Goal: Task Accomplishment & Management: Manage account settings

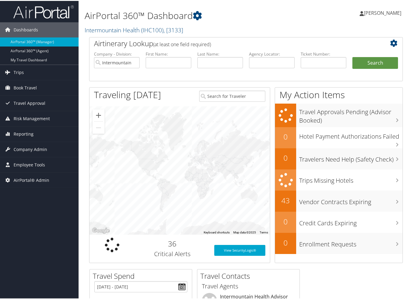
click at [85, 166] on div "Airtinerary Lookup (at least one field required) Company - Division: Intermount…" at bounding box center [246, 152] width 323 height 232
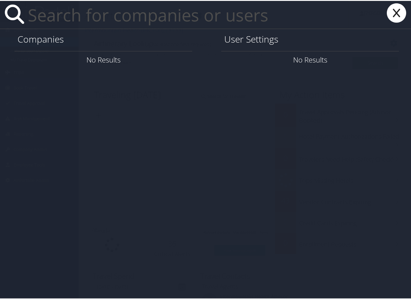
paste input "ryan.gregory@telamon.com"
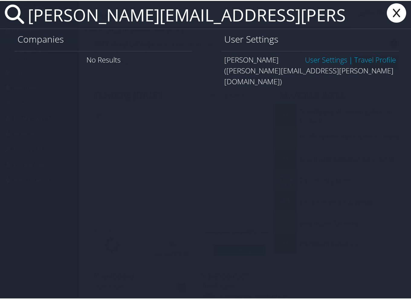
type input "ryan.gregory@telamon.com"
click at [313, 60] on link "User Settings" at bounding box center [326, 59] width 42 height 10
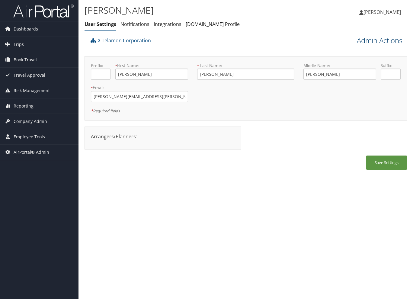
click at [380, 40] on link "Admin Actions" at bounding box center [380, 40] width 46 height 10
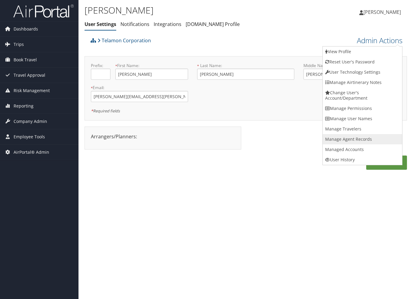
click at [362, 137] on link "Manage Agent Records" at bounding box center [362, 139] width 79 height 10
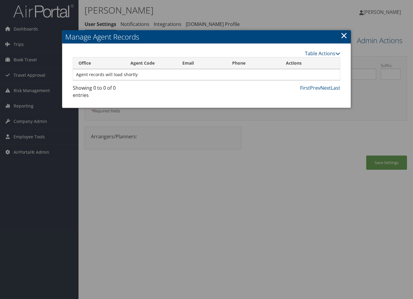
click at [342, 37] on link "×" at bounding box center [344, 35] width 7 height 12
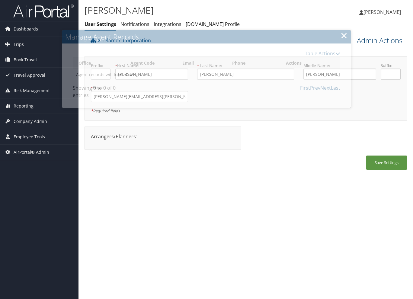
click at [365, 43] on link "Admin Actions" at bounding box center [380, 40] width 46 height 10
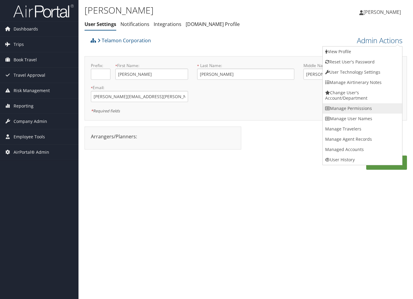
click at [363, 110] on link "Manage Permissions" at bounding box center [362, 108] width 79 height 10
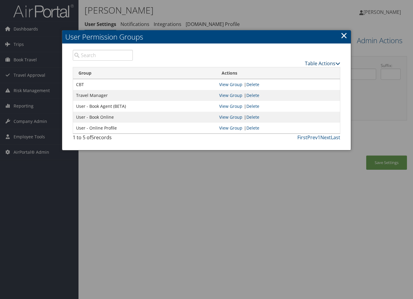
click at [335, 64] on link "Table Actions" at bounding box center [322, 63] width 35 height 7
drag, startPoint x: 114, startPoint y: 98, endPoint x: 76, endPoint y: 99, distance: 37.8
click at [76, 99] on td "Travel Manager" at bounding box center [144, 95] width 143 height 11
click at [132, 141] on div "1 to 5 of 5 records" at bounding box center [103, 139] width 60 height 10
drag, startPoint x: 344, startPoint y: 32, endPoint x: 328, endPoint y: 35, distance: 16.4
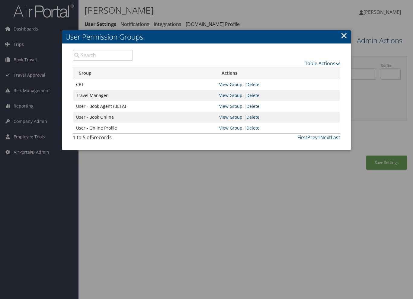
click at [344, 32] on link "×" at bounding box center [344, 35] width 7 height 12
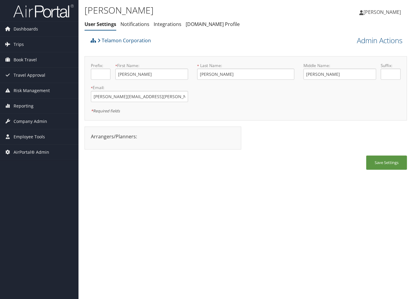
click at [84, 51] on div "Ryan Gregory User Settings Notifications Integrations AndavoVacations.com Profi…" at bounding box center [246, 149] width 335 height 299
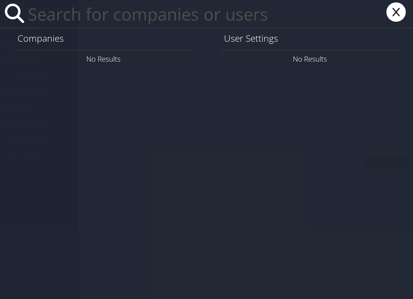
paste input "[PERSON_NAME][EMAIL_ADDRESS][PERSON_NAME][DOMAIN_NAME]"
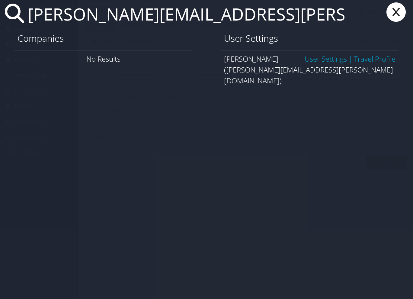
type input "[PERSON_NAME][EMAIL_ADDRESS][PERSON_NAME][DOMAIN_NAME]"
click at [325, 60] on link "User Settings" at bounding box center [326, 59] width 42 height 10
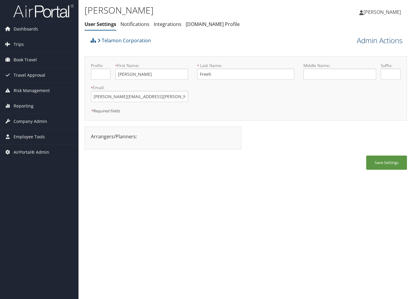
click at [387, 41] on link "Admin Actions" at bounding box center [380, 40] width 46 height 10
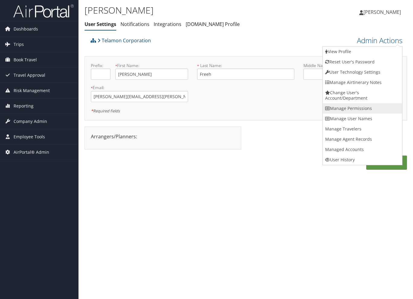
click at [367, 107] on link "Manage Permissions" at bounding box center [362, 108] width 79 height 10
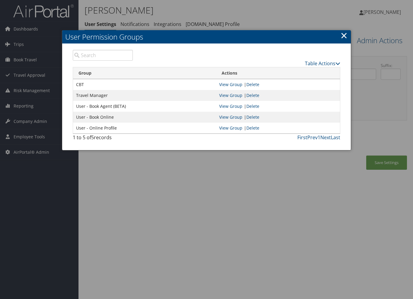
click at [343, 35] on link "×" at bounding box center [344, 35] width 7 height 12
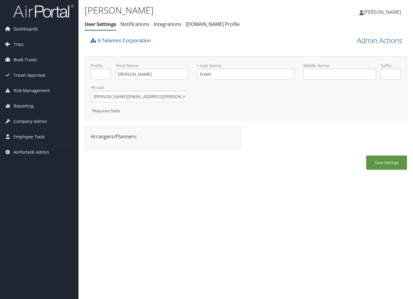
click at [384, 40] on link "Admin Actions" at bounding box center [380, 40] width 46 height 10
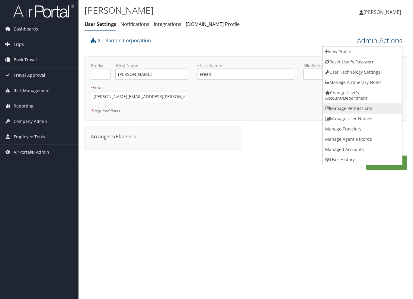
click at [364, 111] on link "Manage Permissions" at bounding box center [362, 108] width 79 height 10
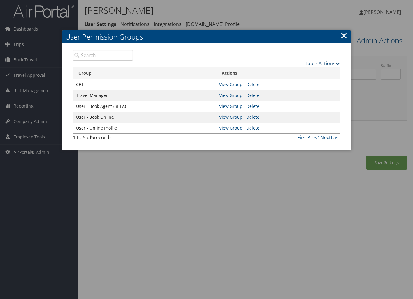
click at [324, 63] on link "Table Actions" at bounding box center [322, 63] width 35 height 7
click at [291, 74] on link "New Record" at bounding box center [300, 72] width 79 height 10
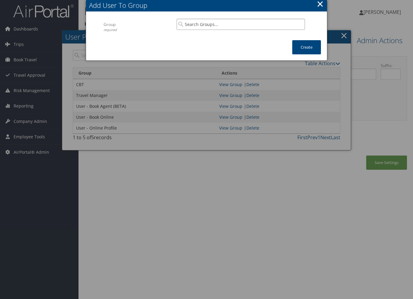
click at [221, 24] on input "search" at bounding box center [241, 24] width 128 height 11
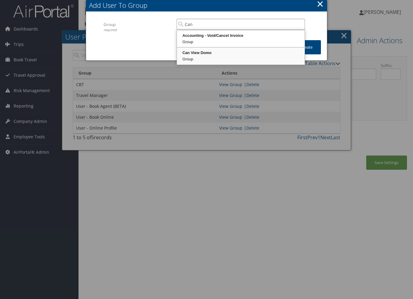
click at [215, 51] on div "Can View Domo" at bounding box center [241, 53] width 126 height 6
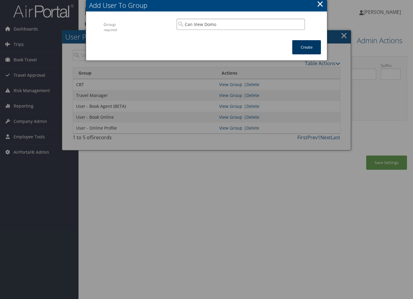
type input "Can View Domo"
click at [307, 43] on button "Create" at bounding box center [306, 47] width 29 height 14
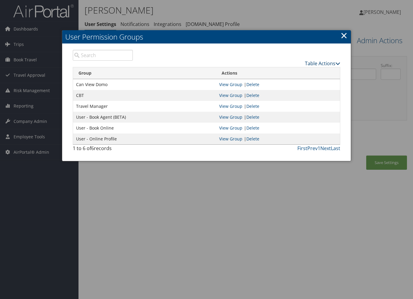
click at [323, 63] on link "Table Actions" at bounding box center [322, 63] width 35 height 7
click at [300, 73] on link "New Record" at bounding box center [300, 72] width 79 height 10
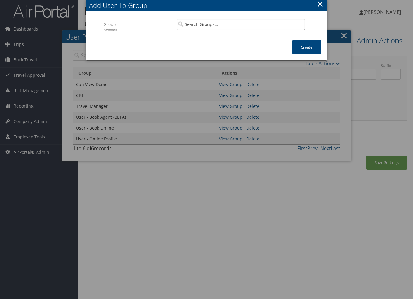
click at [194, 27] on input "search" at bounding box center [241, 24] width 128 height 11
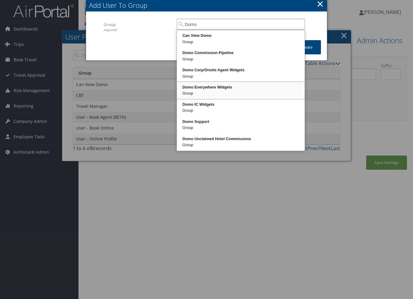
click at [208, 88] on div "Domo Everywhere Widgets" at bounding box center [241, 87] width 126 height 6
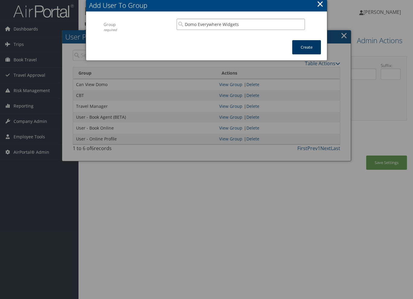
type input "Domo Everywhere Widgets"
click at [301, 52] on button "Create" at bounding box center [306, 47] width 29 height 14
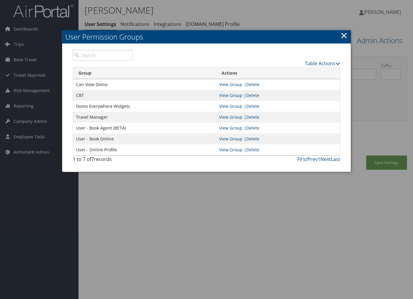
click at [343, 38] on link "×" at bounding box center [344, 35] width 7 height 12
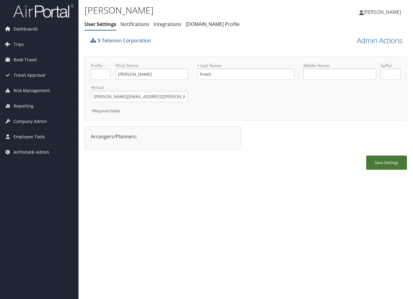
click at [376, 165] on button "Save Settings" at bounding box center [386, 163] width 41 height 14
click at [391, 40] on link "Admin Actions" at bounding box center [380, 40] width 46 height 10
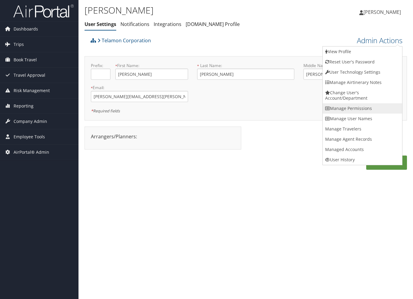
click at [358, 107] on link "Manage Permissions" at bounding box center [362, 108] width 79 height 10
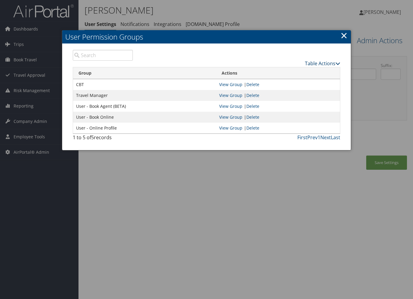
click at [328, 63] on link "Table Actions" at bounding box center [322, 63] width 35 height 7
click at [312, 73] on link "New Record" at bounding box center [300, 72] width 79 height 10
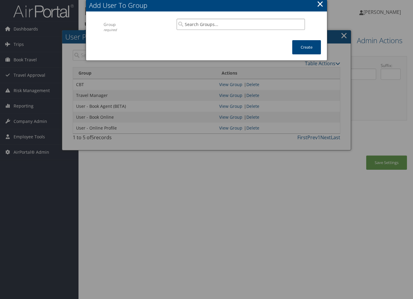
click at [208, 25] on input "search" at bounding box center [241, 24] width 128 height 11
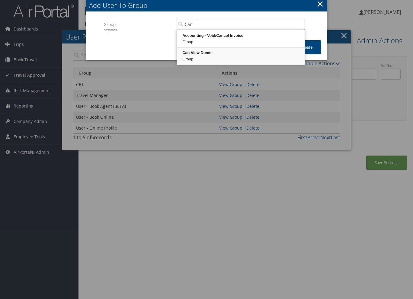
click at [210, 50] on div "Can View Domo" at bounding box center [241, 53] width 126 height 6
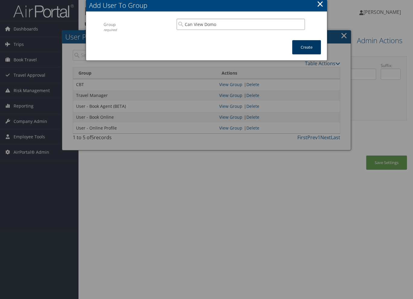
type input "Can View Domo"
click at [302, 43] on button "Create" at bounding box center [306, 47] width 29 height 14
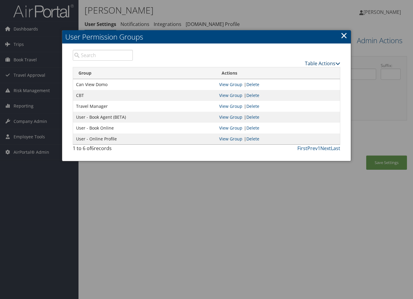
click at [320, 63] on link "Table Actions" at bounding box center [322, 63] width 35 height 7
click at [307, 73] on link "New Record" at bounding box center [300, 72] width 79 height 10
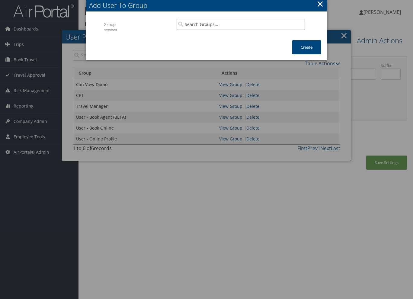
click at [223, 27] on input "search" at bounding box center [241, 24] width 128 height 11
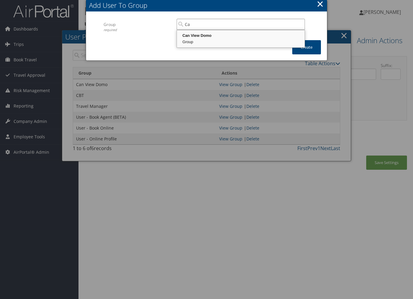
type input "C"
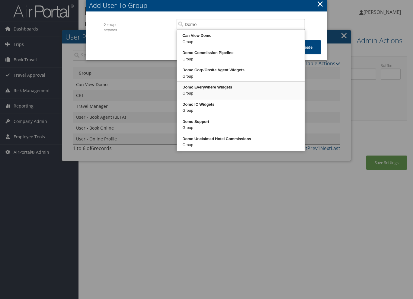
click at [216, 85] on div "Domo Everywhere Widgets" at bounding box center [241, 87] width 126 height 6
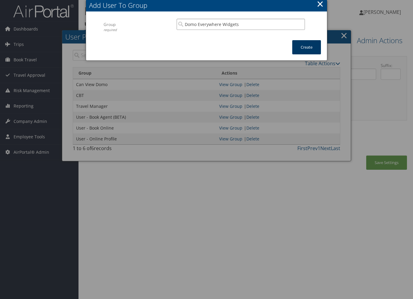
type input "Domo Everywhere Widgets"
click at [305, 47] on button "Create" at bounding box center [306, 47] width 29 height 14
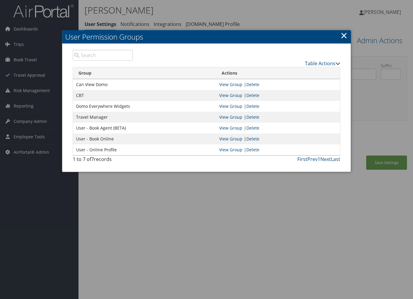
click at [342, 35] on link "×" at bounding box center [344, 35] width 7 height 12
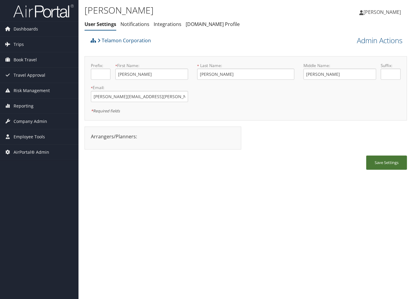
click at [379, 159] on button "Save Settings" at bounding box center [386, 163] width 41 height 14
